Goal: Navigation & Orientation: Find specific page/section

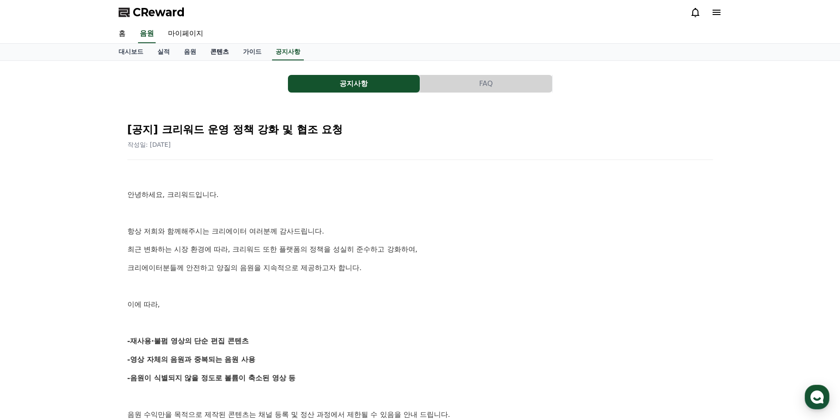
click at [212, 54] on link "콘텐츠" at bounding box center [219, 52] width 33 height 17
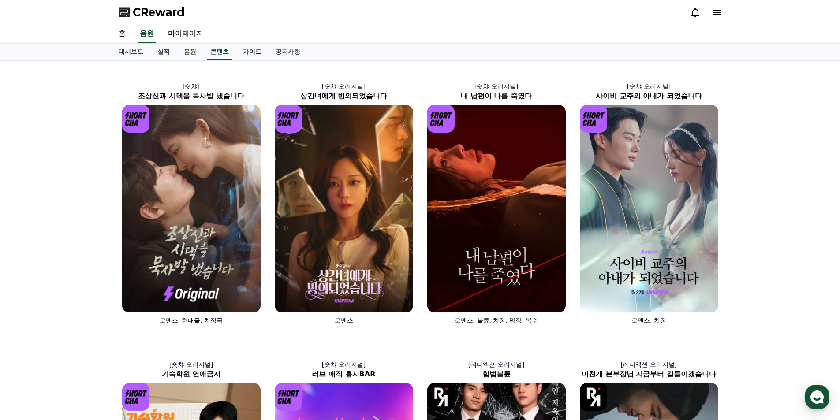
click at [254, 50] on link "가이드" at bounding box center [252, 52] width 33 height 17
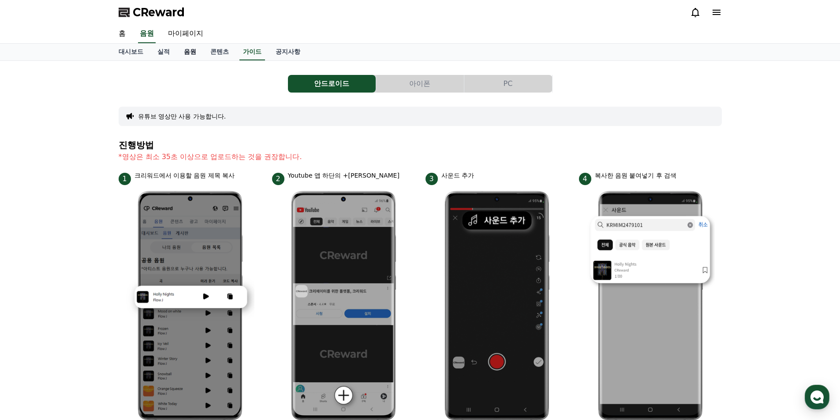
click at [188, 46] on link "음원" at bounding box center [190, 52] width 26 height 17
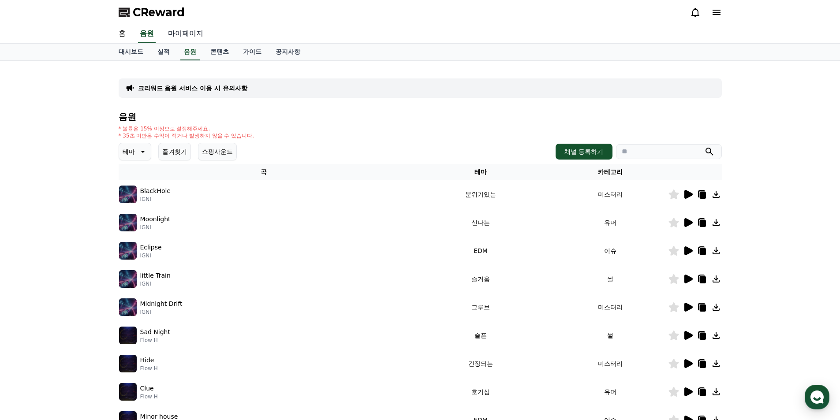
click at [174, 37] on link "마이페이지" at bounding box center [185, 34] width 49 height 19
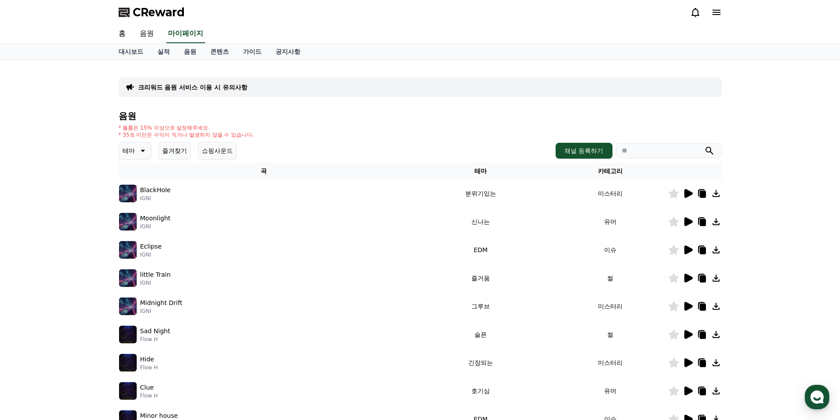
select select "**********"
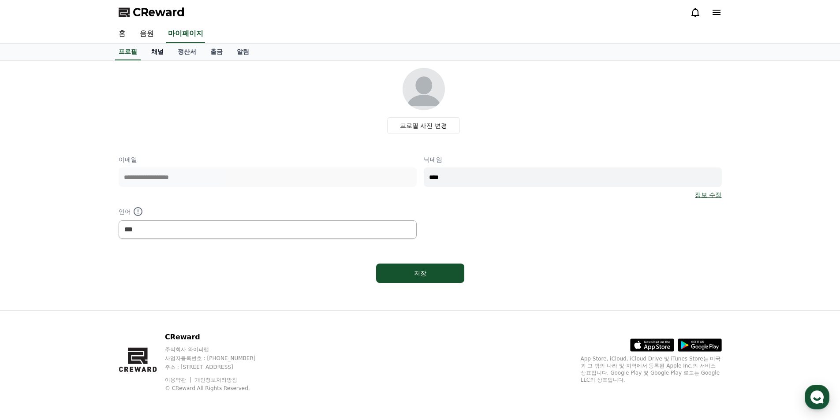
click at [163, 55] on link "채널" at bounding box center [157, 52] width 26 height 17
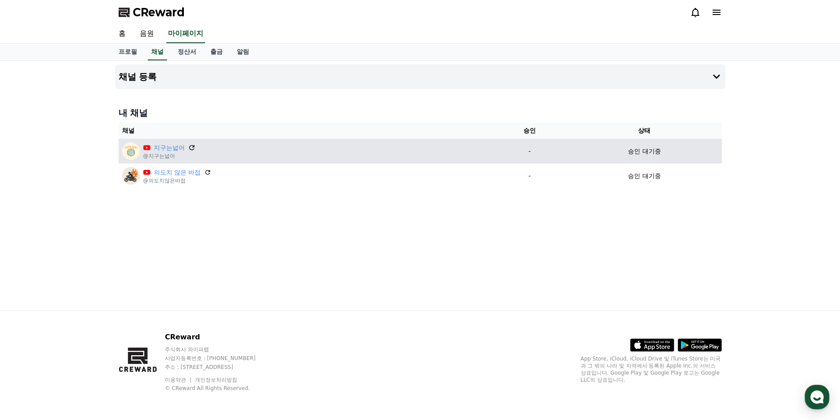
click at [195, 149] on icon at bounding box center [192, 148] width 8 height 8
click at [191, 147] on icon at bounding box center [192, 148] width 8 height 8
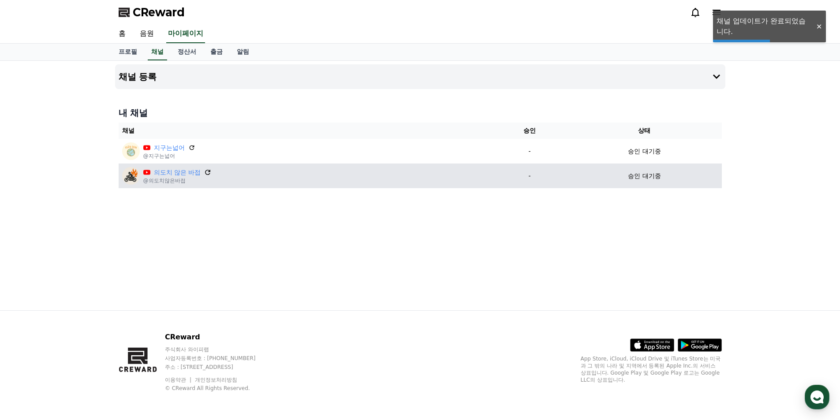
click at [205, 171] on icon at bounding box center [208, 172] width 8 height 8
